Goal: Task Accomplishment & Management: Manage account settings

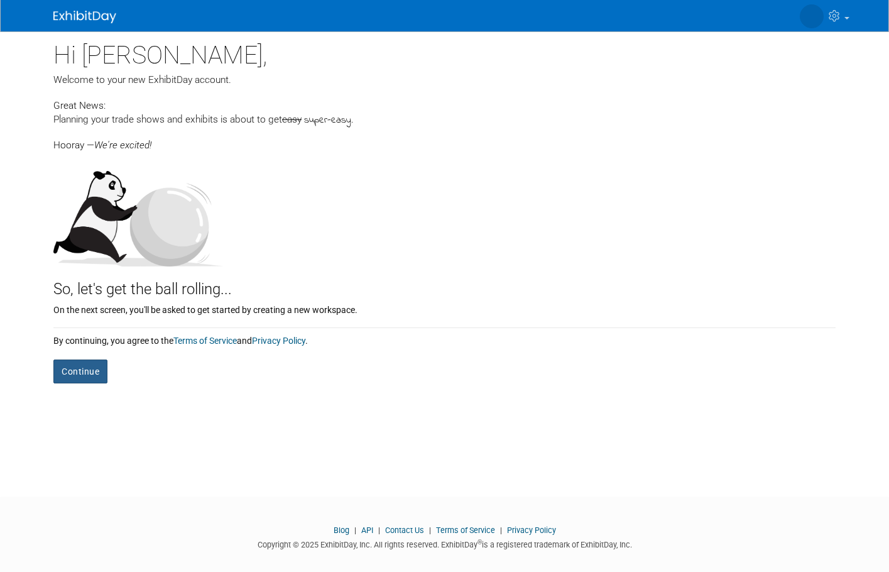
click at [68, 376] on button "Continue" at bounding box center [80, 371] width 54 height 24
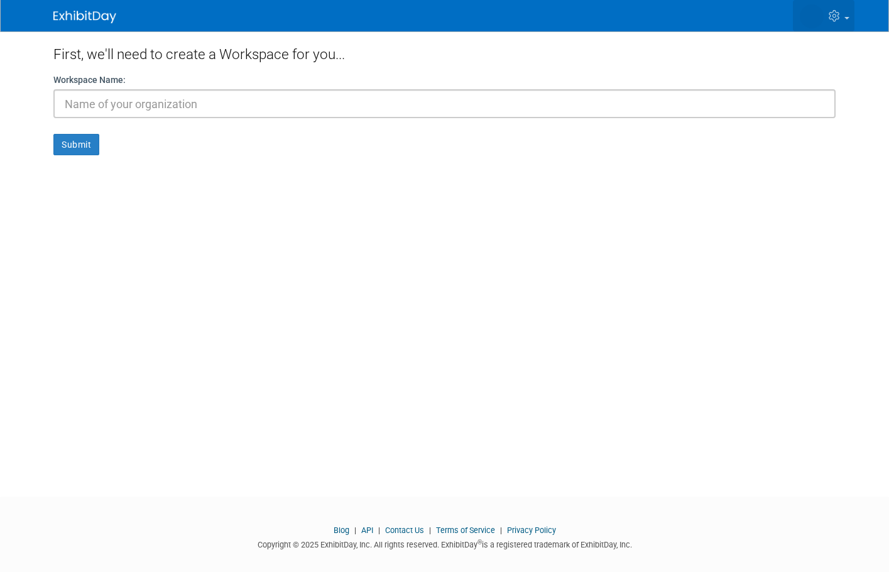
click at [819, 17] on img at bounding box center [812, 16] width 24 height 24
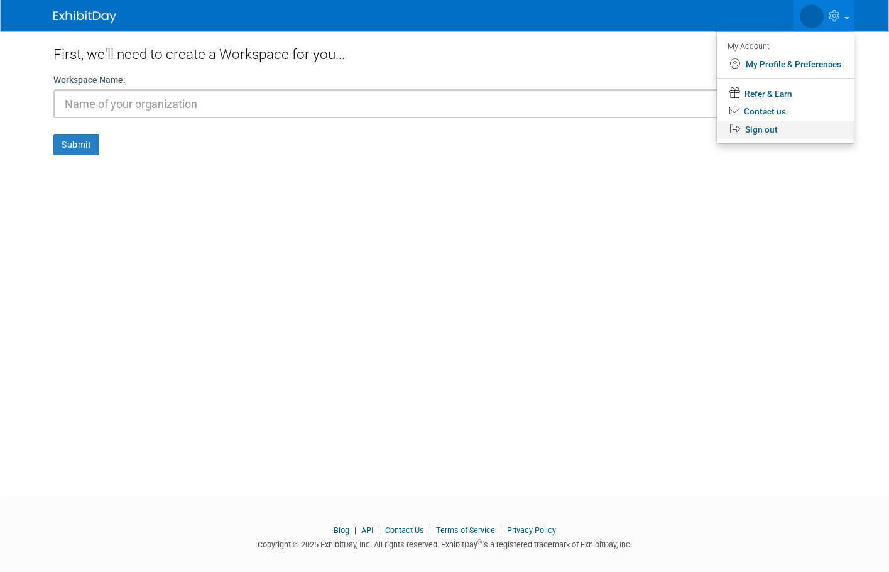
click at [779, 127] on link "Sign out" at bounding box center [785, 130] width 137 height 18
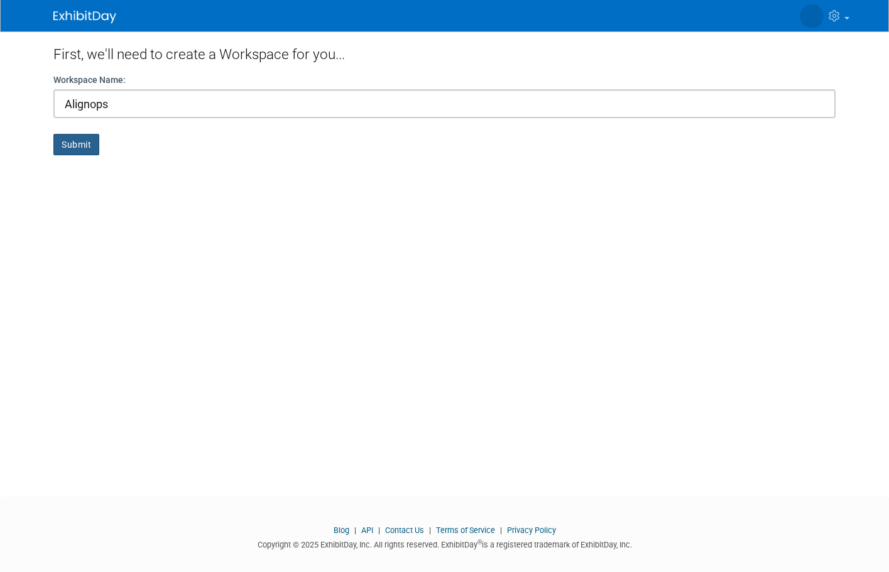
type input "Alignops"
click at [70, 153] on button "Submit" at bounding box center [76, 144] width 46 height 21
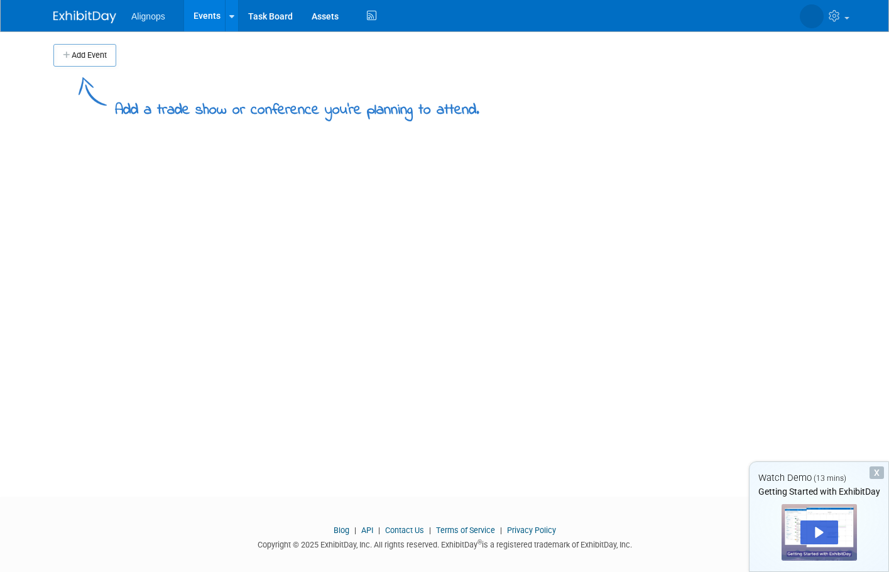
click at [144, 13] on span "Alignops" at bounding box center [148, 16] width 34 height 10
drag, startPoint x: 161, startPoint y: 23, endPoint x: 148, endPoint y: 19, distance: 13.1
click at [161, 23] on ul "Alignops Events Add Event Bulk Upload Events Shareable Event Boards Task Board …" at bounding box center [255, 15] width 248 height 31
click at [141, 15] on span "Alignops" at bounding box center [148, 16] width 34 height 10
click at [229, 16] on icon at bounding box center [231, 17] width 5 height 8
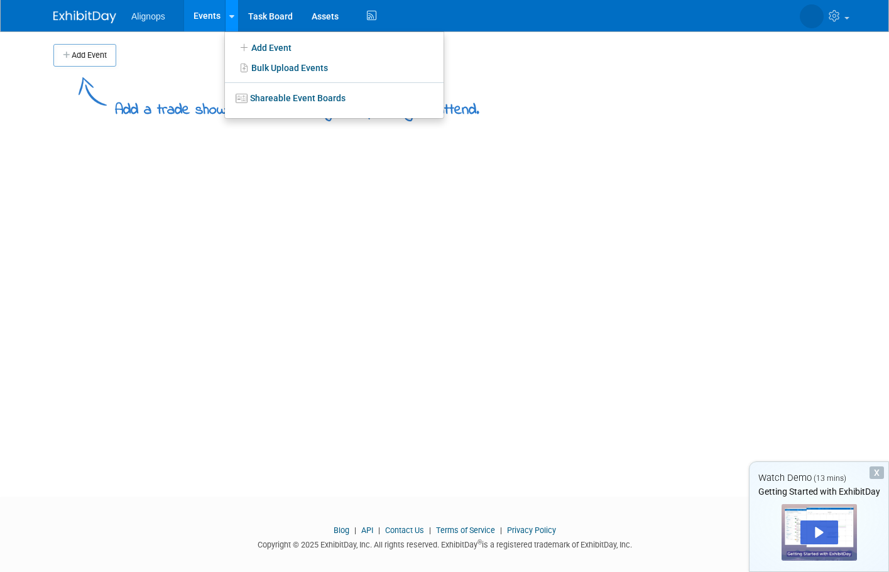
click at [229, 16] on icon at bounding box center [231, 17] width 5 height 8
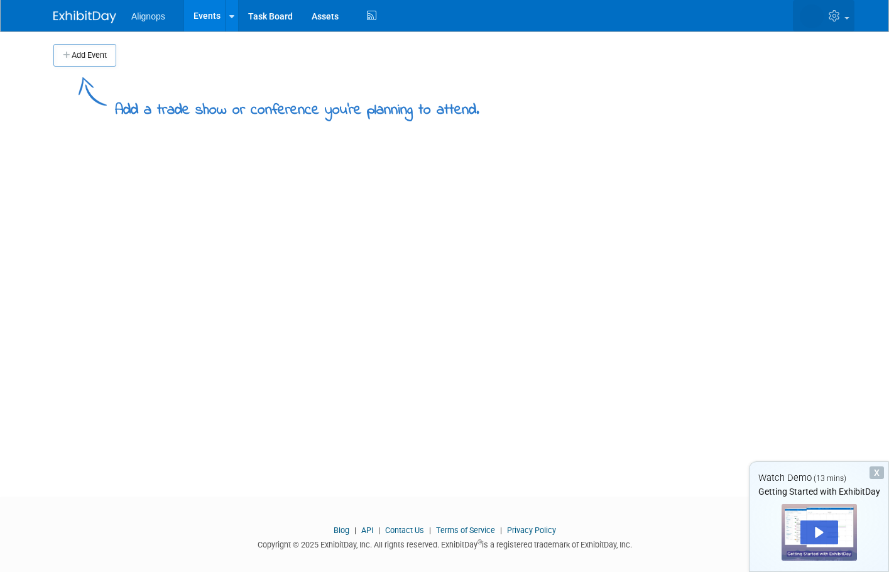
click at [851, 19] on link at bounding box center [824, 15] width 62 height 31
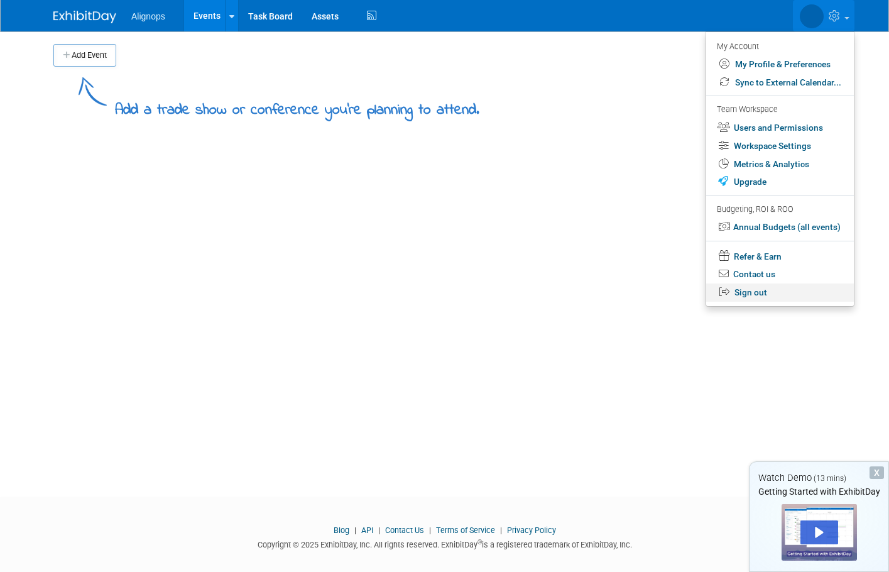
click at [790, 293] on link "Sign out" at bounding box center [780, 292] width 148 height 18
